Goal: Information Seeking & Learning: Find specific fact

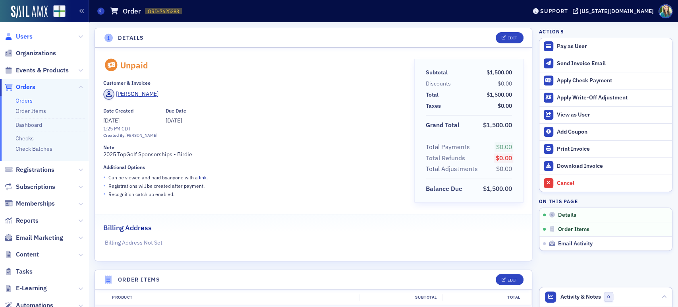
click at [25, 35] on span "Users" at bounding box center [24, 36] width 17 height 9
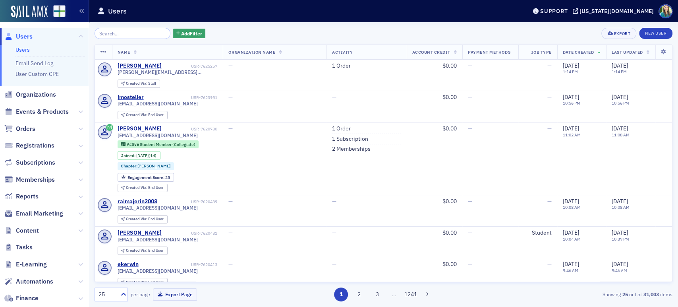
click at [144, 33] on input "search" at bounding box center [133, 33] width 76 height 11
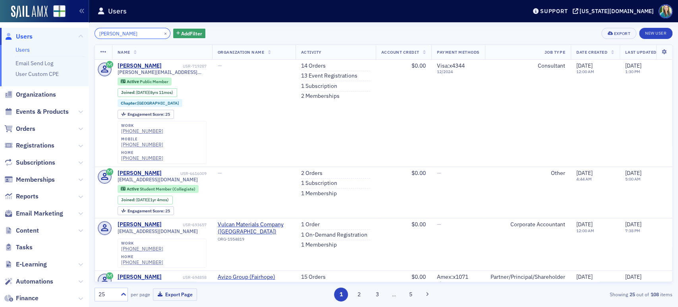
drag, startPoint x: 138, startPoint y: 34, endPoint x: 78, endPoint y: 37, distance: 59.6
click at [78, 37] on div "Users Users Email Send Log User Custom CPE Organizations Events & Products Orde…" at bounding box center [339, 153] width 678 height 307
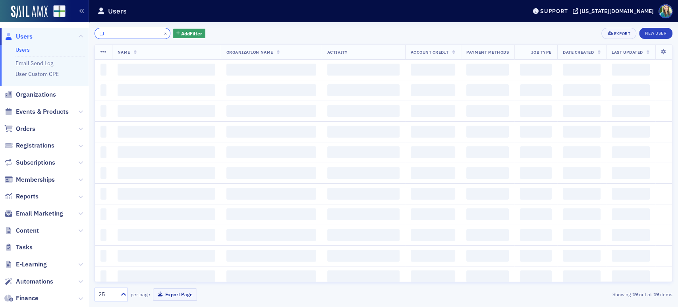
type input "L"
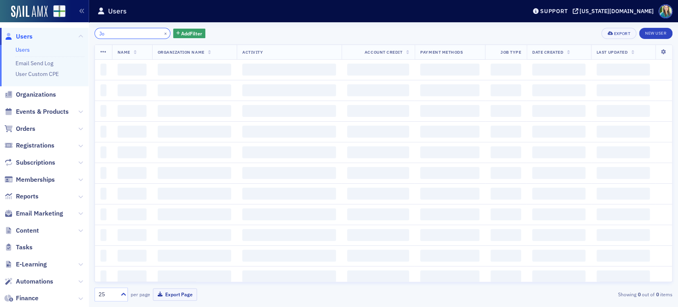
type input "J"
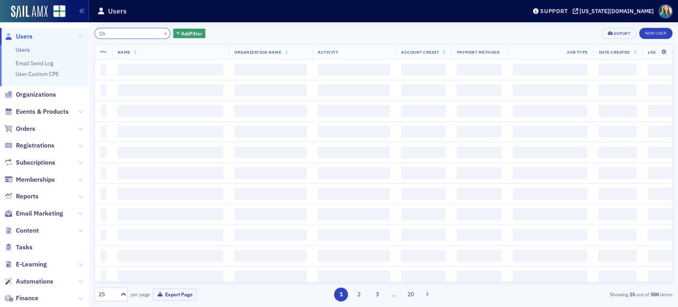
type input "C"
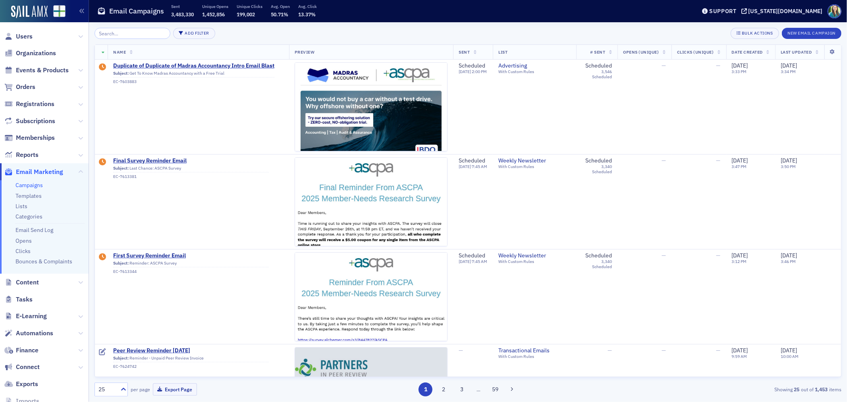
scroll to position [309, 0]
